Goal: Complete application form

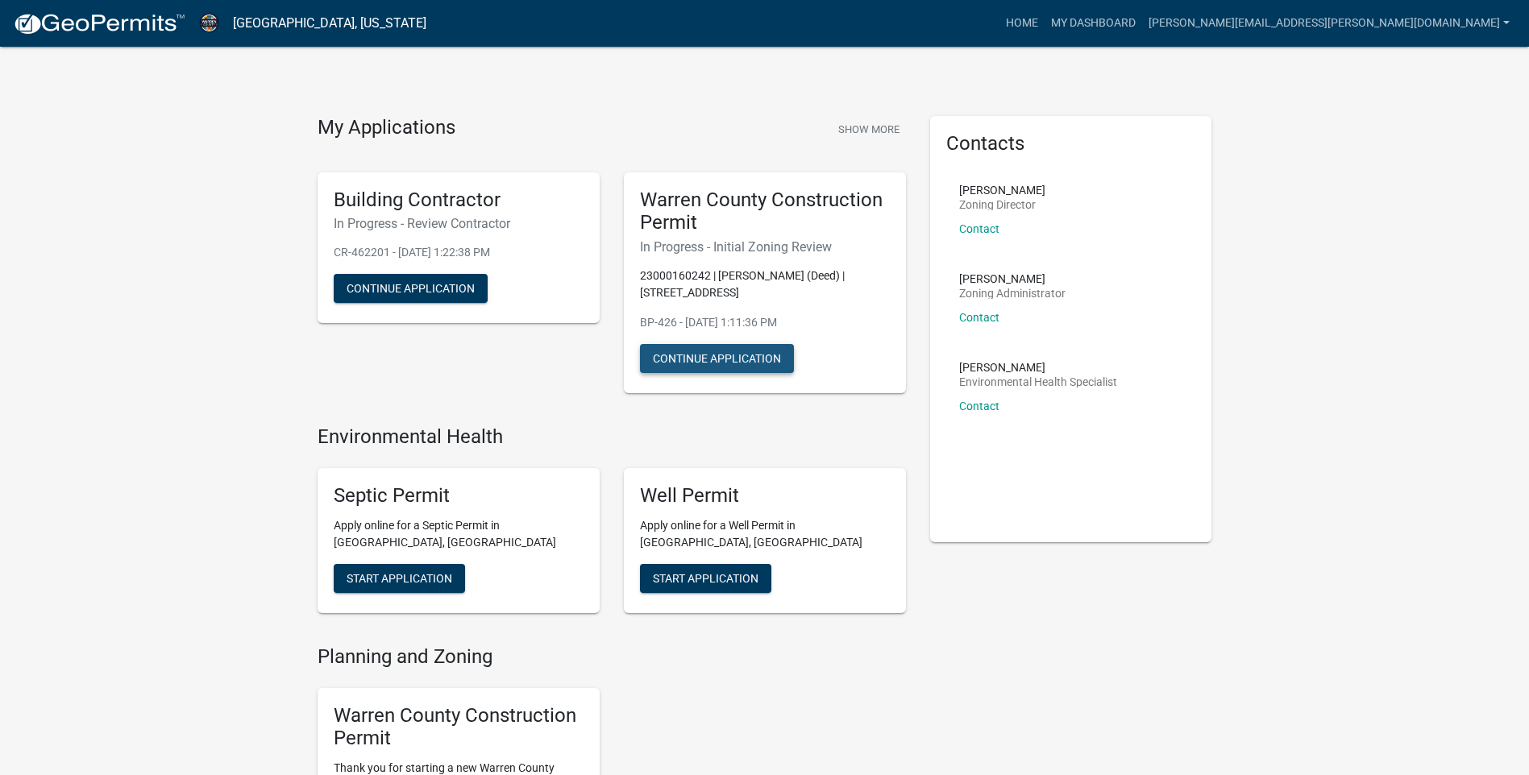
click at [695, 355] on button "Continue Application" at bounding box center [717, 358] width 154 height 29
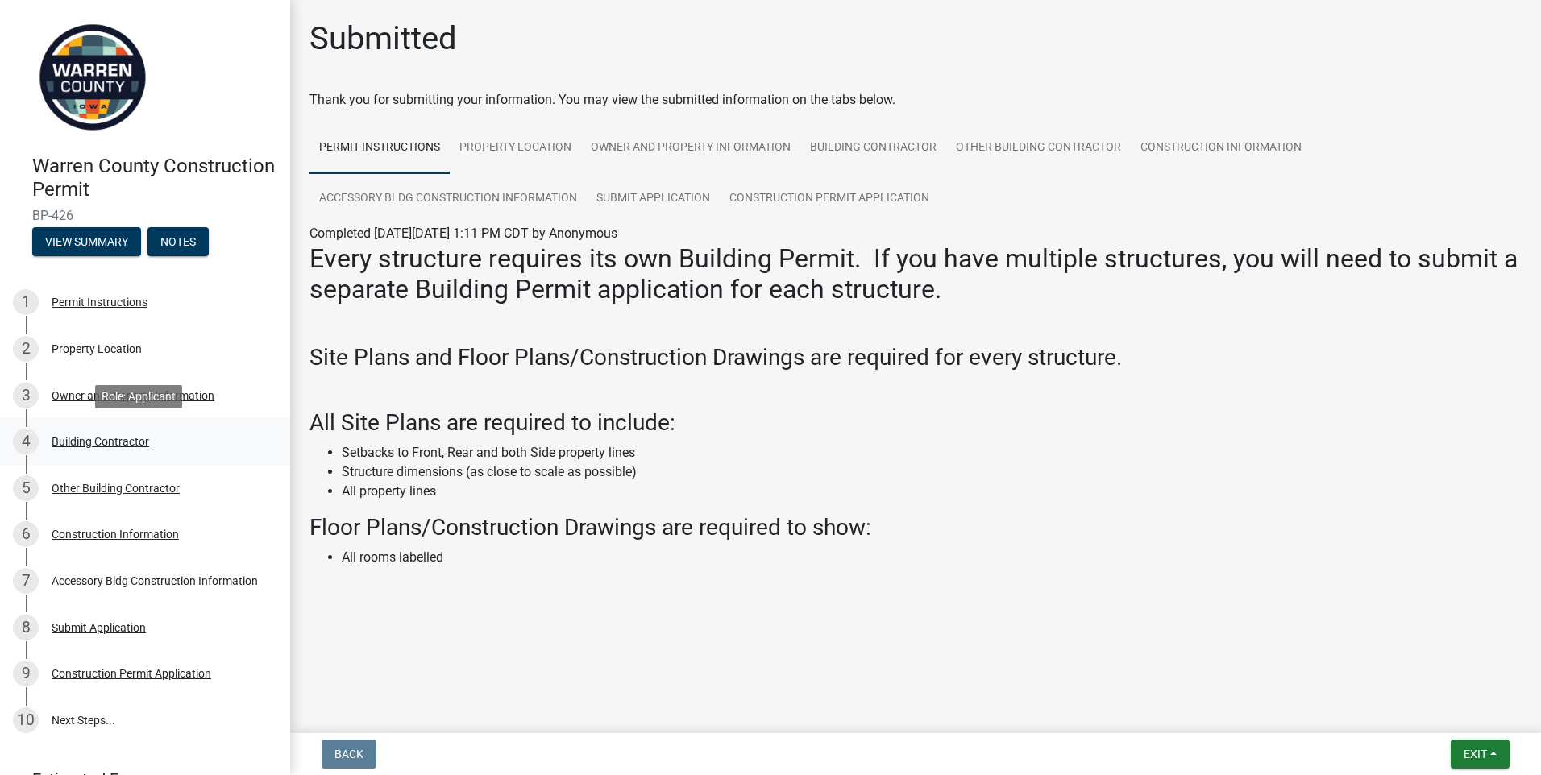
click at [103, 438] on div "Building Contractor" at bounding box center [101, 441] width 98 height 11
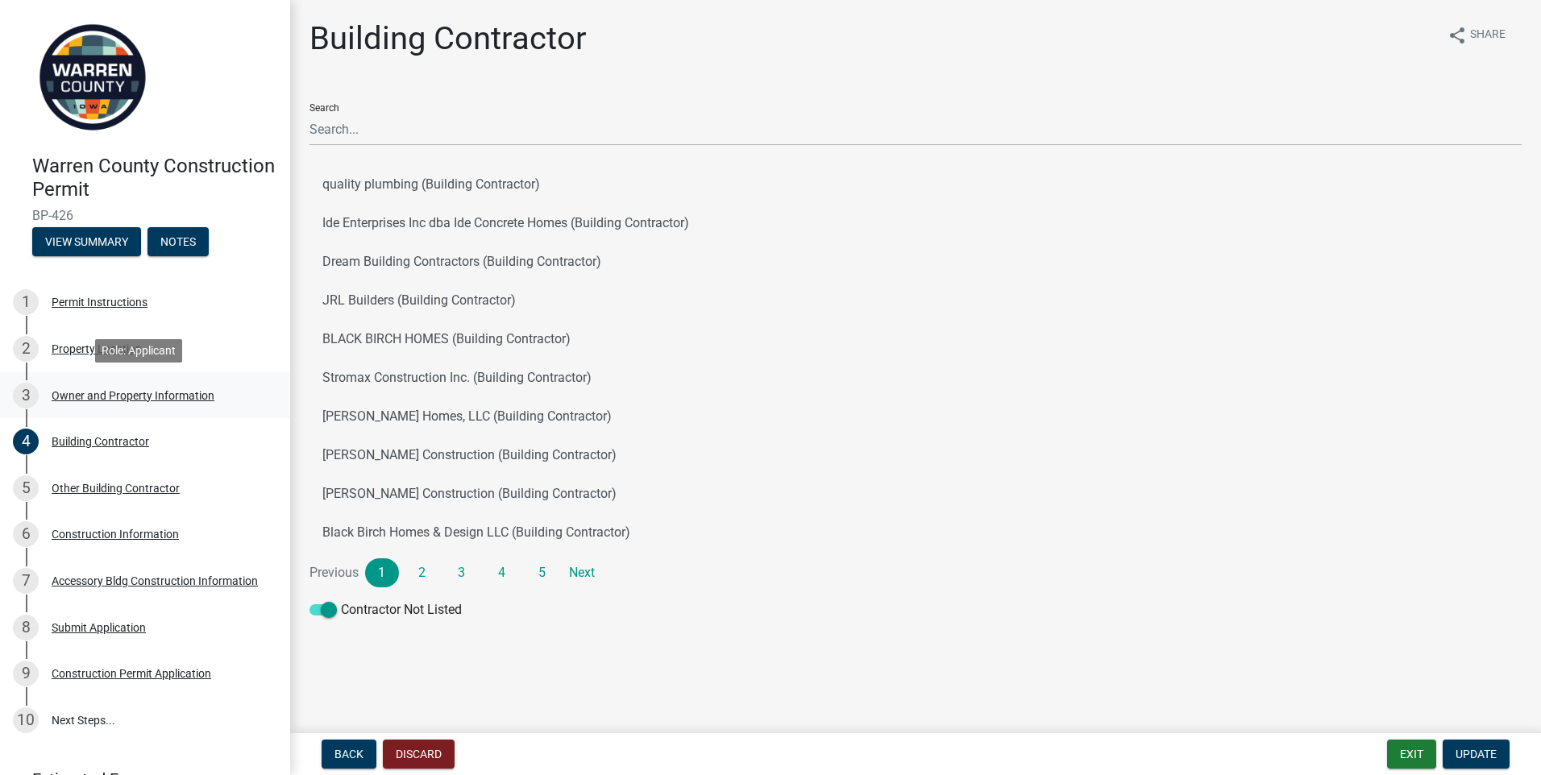
click at [75, 395] on div "Owner and Property Information" at bounding box center [133, 395] width 163 height 11
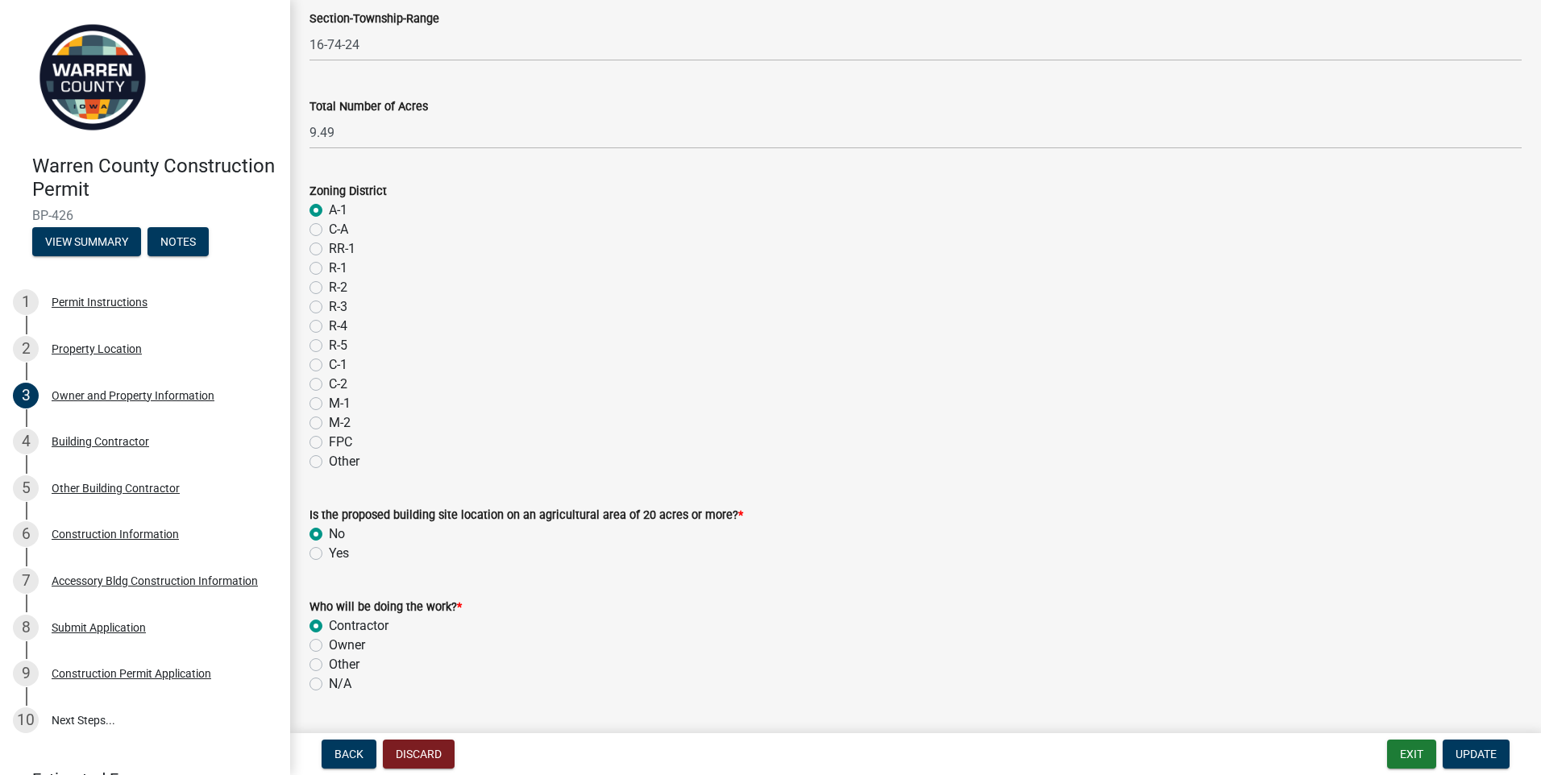
scroll to position [1253, 0]
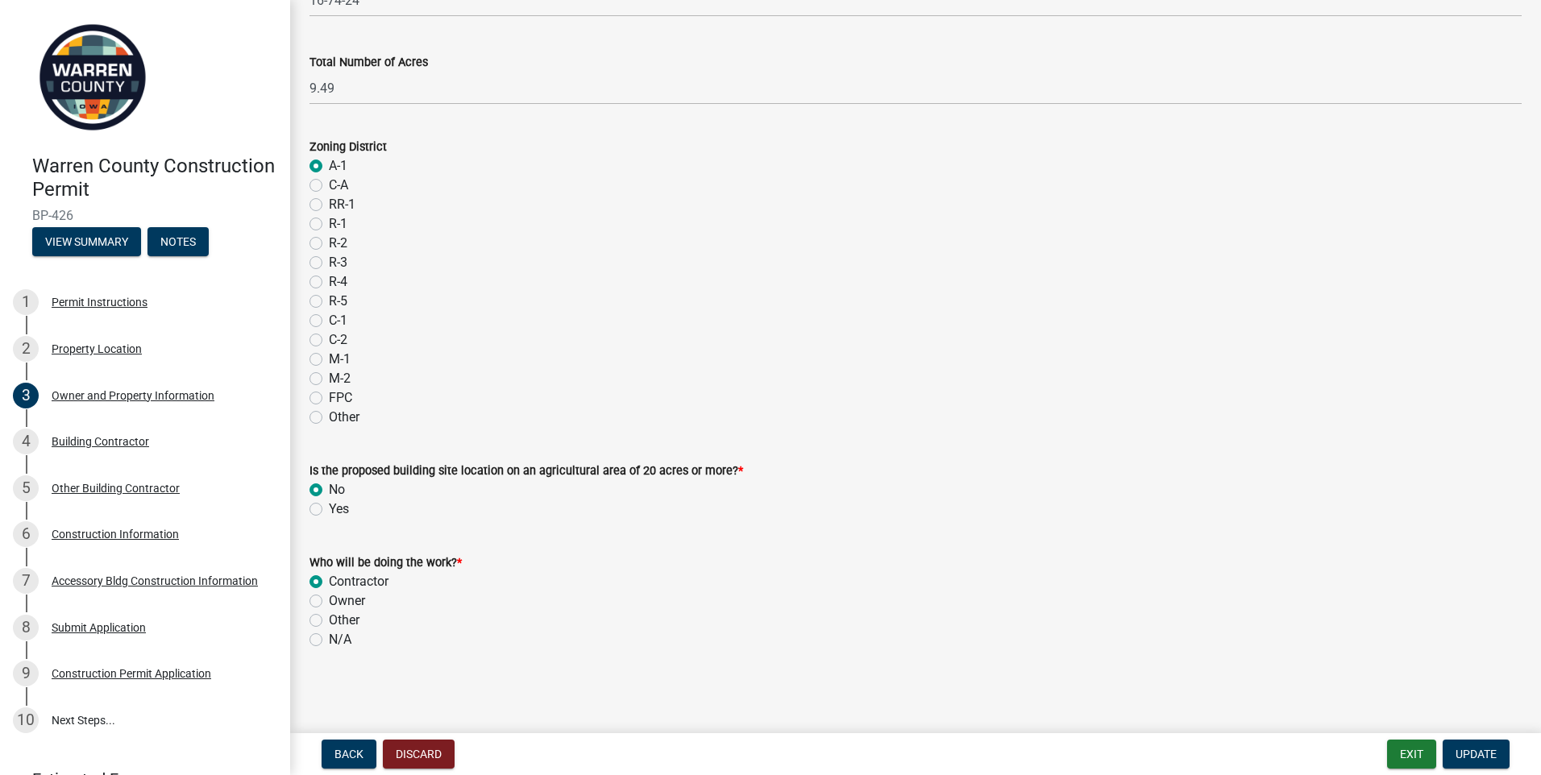
click at [328, 600] on div "Owner" at bounding box center [915, 600] width 1212 height 19
click at [329, 602] on label "Owner" at bounding box center [347, 600] width 36 height 19
click at [329, 602] on input "Owner" at bounding box center [334, 596] width 10 height 10
radio input "true"
click at [1469, 752] on span "Update" at bounding box center [1475, 754] width 41 height 13
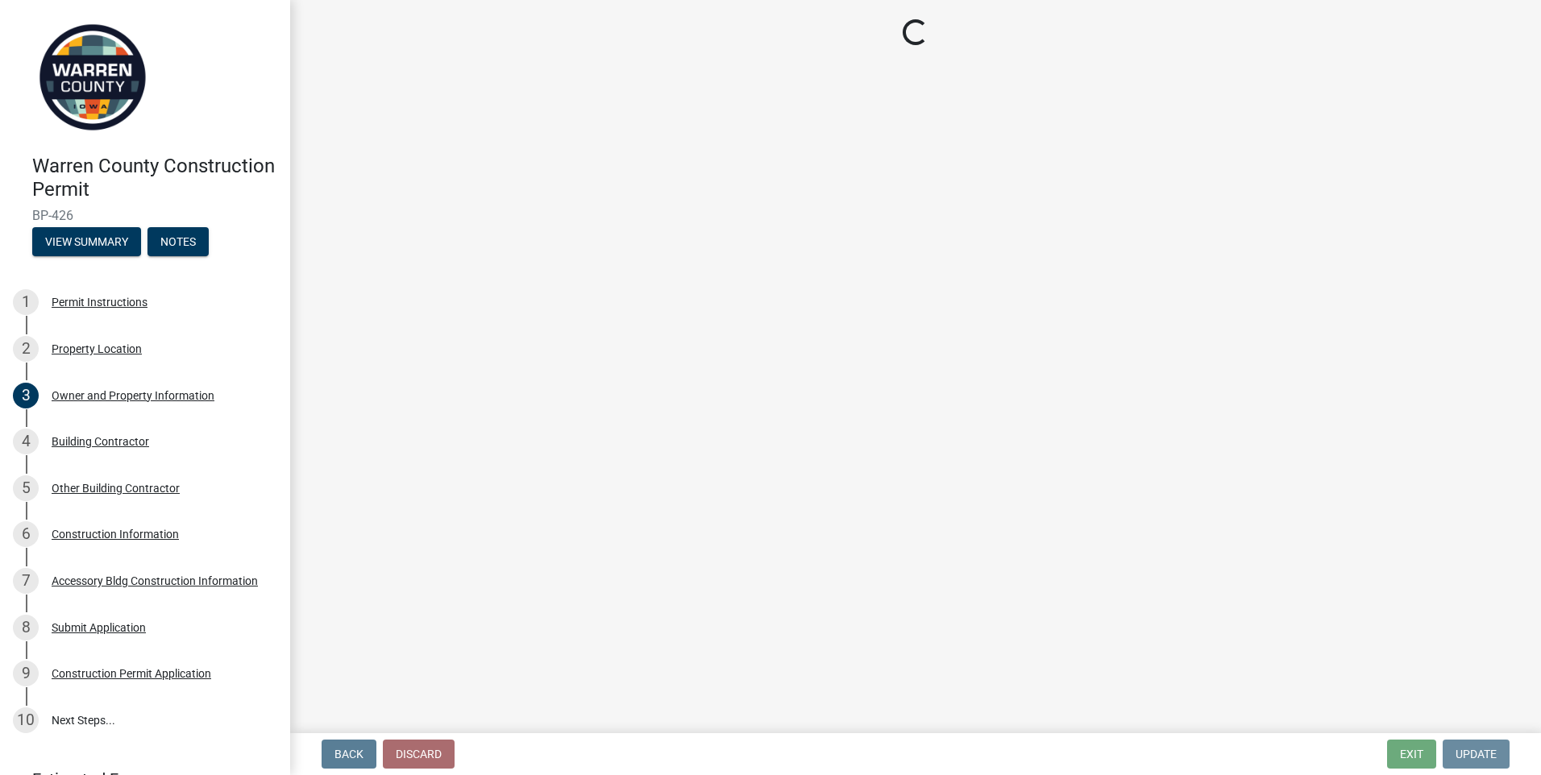
scroll to position [0, 0]
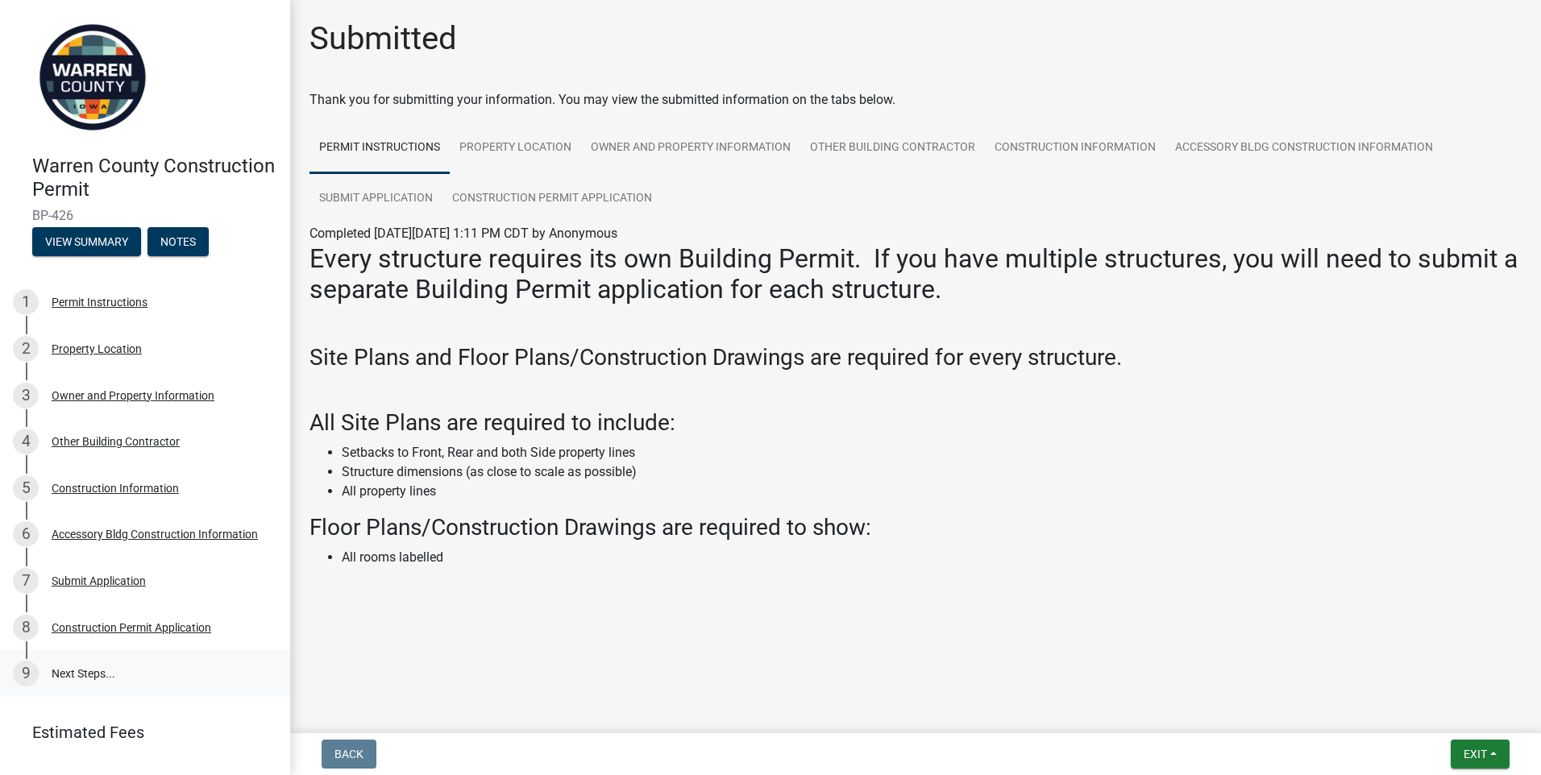
click at [85, 673] on link "9 Next Steps..." at bounding box center [145, 673] width 290 height 47
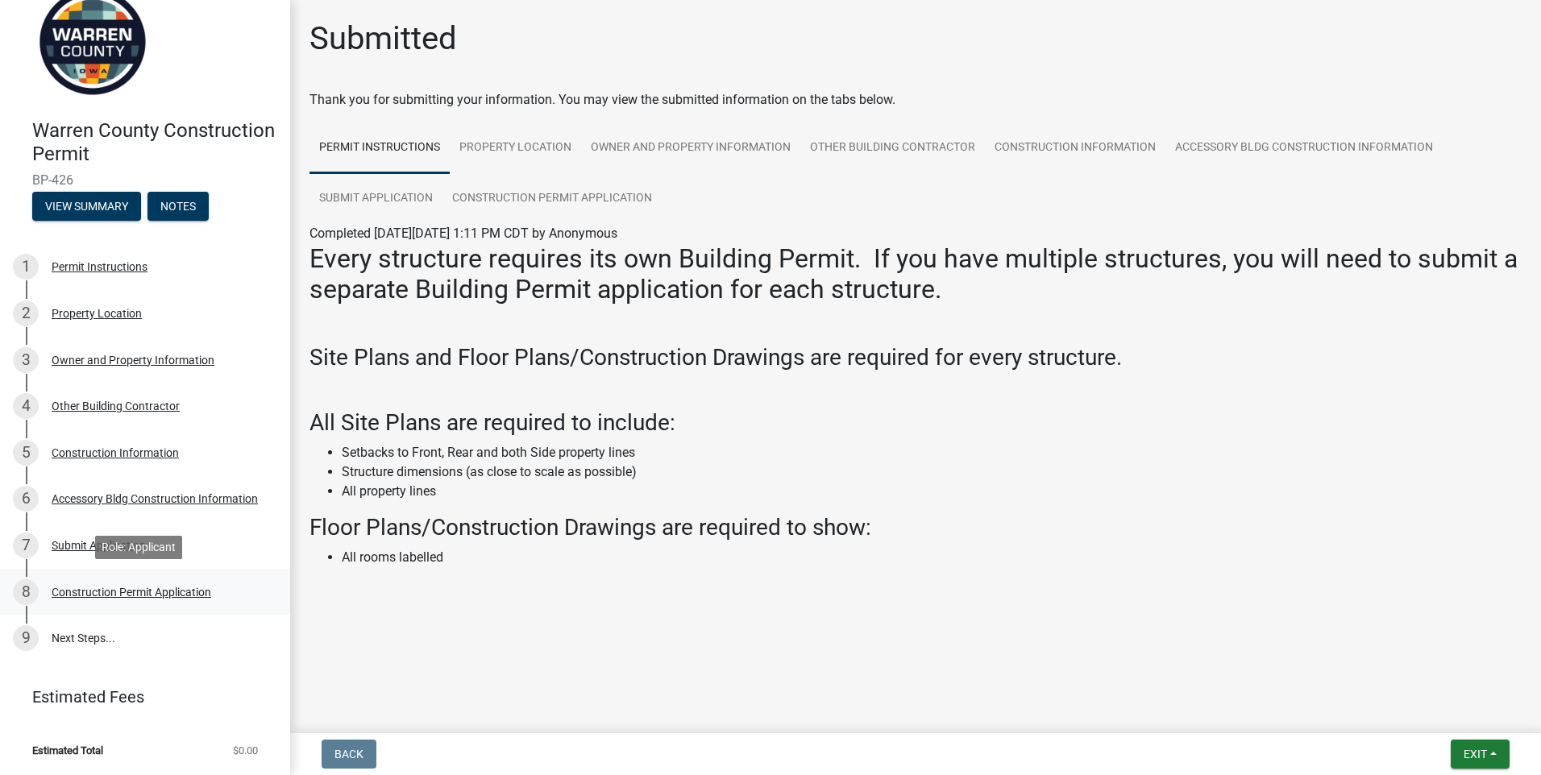
click at [81, 596] on div "Construction Permit Application" at bounding box center [132, 592] width 160 height 11
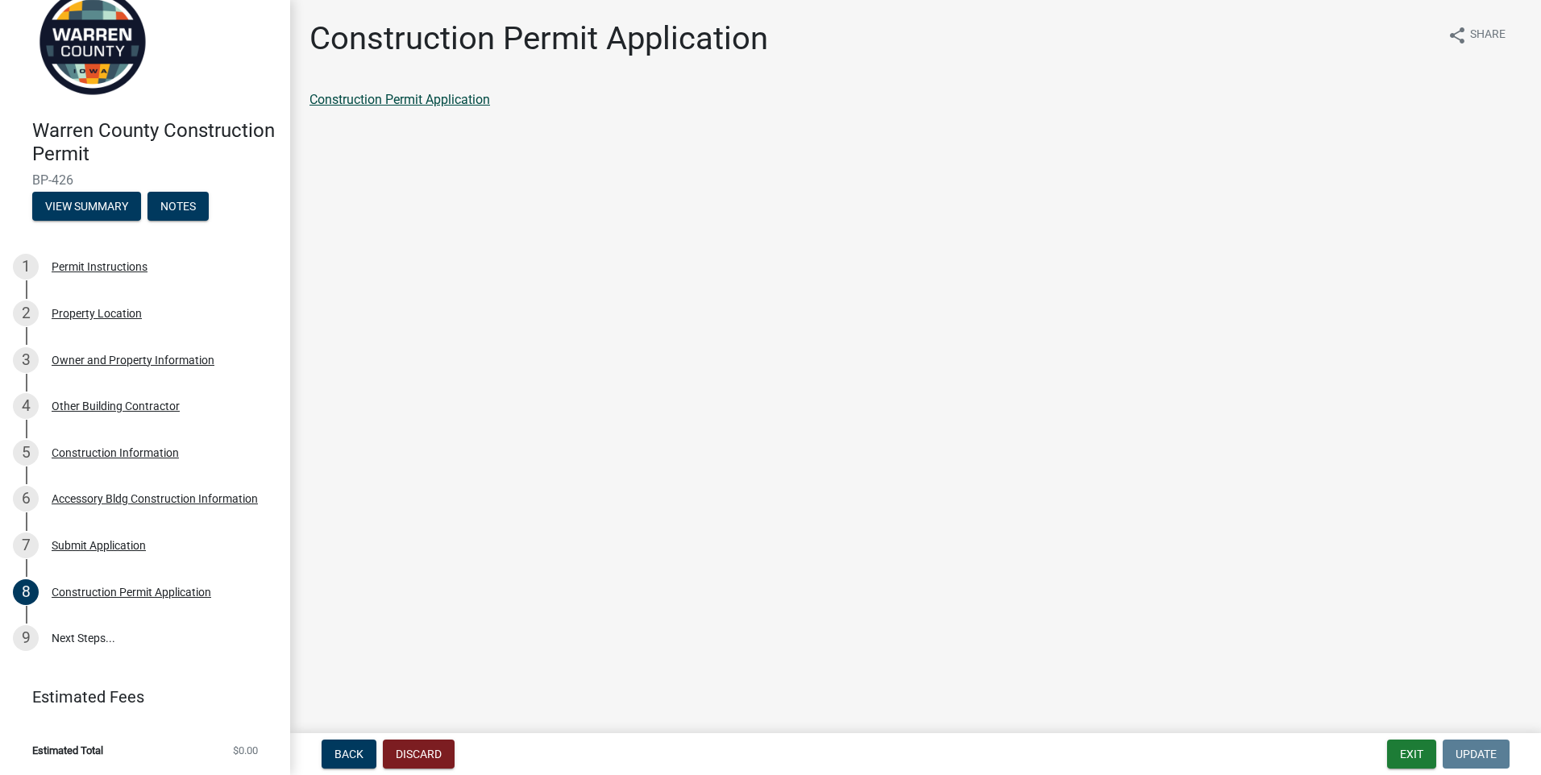
click at [430, 96] on link "Construction Permit Application" at bounding box center [399, 99] width 181 height 15
